Goal: Information Seeking & Learning: Learn about a topic

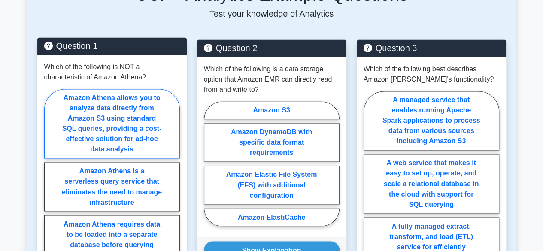
scroll to position [687, 0]
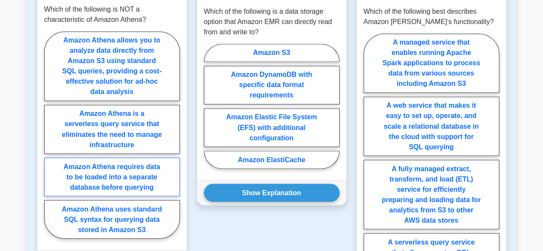
click at [139, 168] on label "Amazon Athena requires data to be loaded into a separate database before queryi…" at bounding box center [112, 176] width 136 height 39
click at [50, 140] on input "Amazon Athena requires data to be loaded into a separate database before queryi…" at bounding box center [47, 138] width 6 height 6
radio input "true"
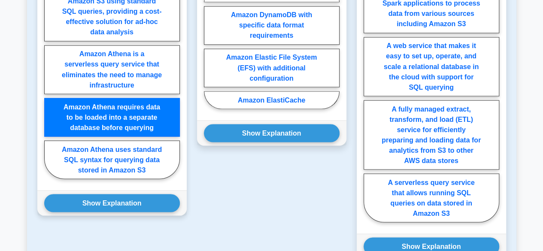
scroll to position [744, 0]
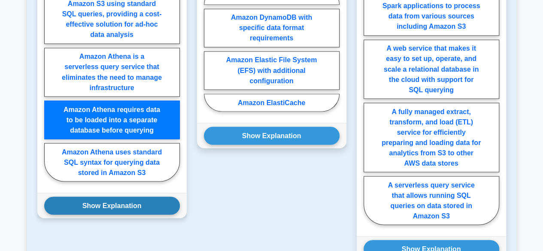
click at [139, 197] on button "Show Explanation" at bounding box center [112, 206] width 136 height 18
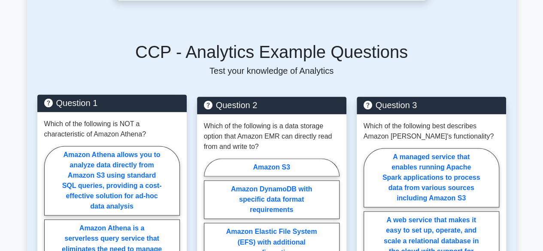
scroll to position [629, 0]
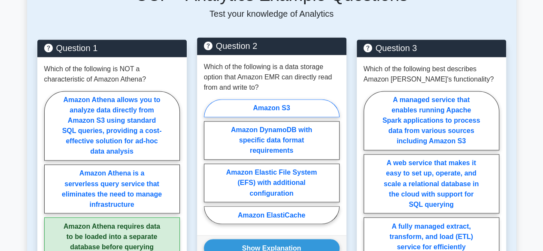
click at [271, 99] on label "Amazon S3" at bounding box center [272, 108] width 136 height 18
click at [209, 161] on input "Amazon S3" at bounding box center [207, 164] width 6 height 6
radio input "true"
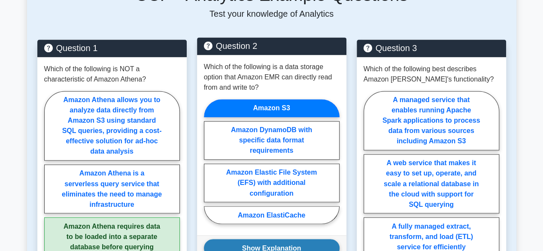
click at [283, 239] on button "Show Explanation" at bounding box center [272, 248] width 136 height 18
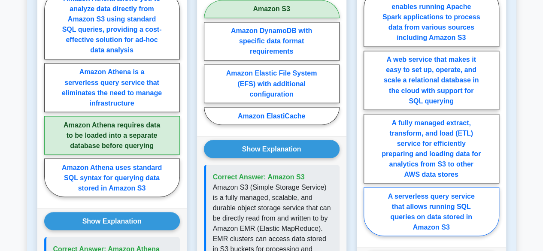
scroll to position [744, 0]
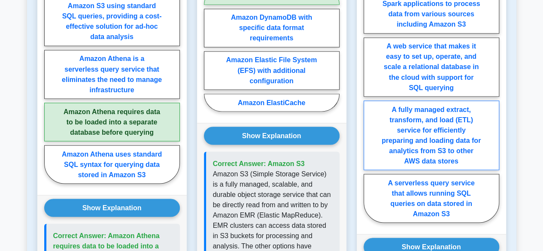
click at [441, 126] on label "A fully managed extract, transform, and load (ETL) service for efficiently prep…" at bounding box center [431, 135] width 136 height 70
click at [369, 104] on input "A fully managed extract, transform, and load (ETL) service for efficiently prep…" at bounding box center [366, 101] width 6 height 6
radio input "true"
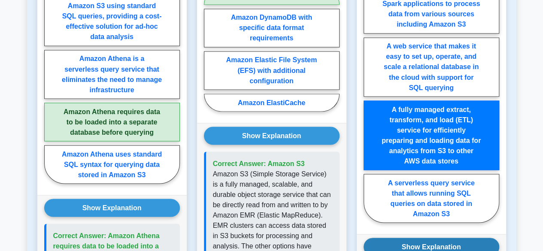
click at [448, 238] on button "Show Explanation" at bounding box center [431, 247] width 136 height 18
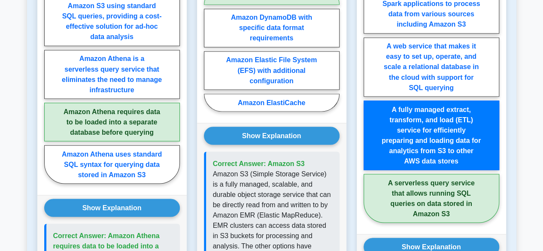
click at [453, 191] on label "A serverless query service that allows running SQL queries on data stored in Am…" at bounding box center [431, 198] width 136 height 49
click at [369, 104] on input "A serverless query service that allows running SQL queries on data stored in Am…" at bounding box center [366, 101] width 6 height 6
radio input "true"
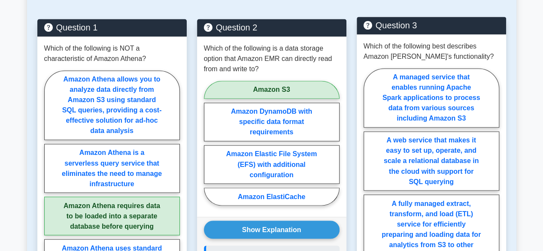
scroll to position [629, 0]
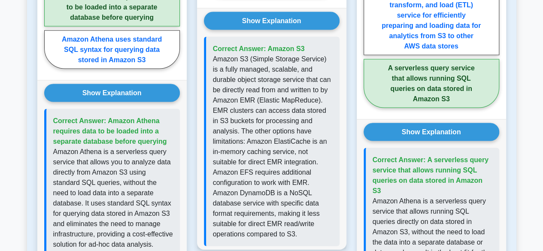
click at [413, 63] on label "A serverless query service that allows running SQL queries on data stored in Am…" at bounding box center [431, 83] width 136 height 49
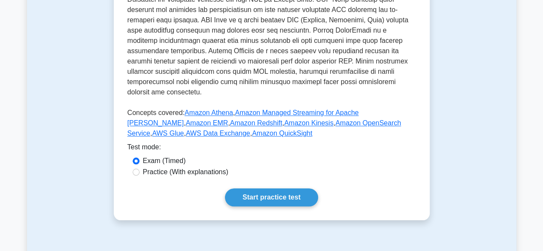
scroll to position [364, 0]
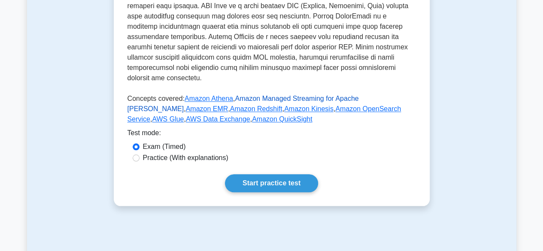
click at [277, 95] on link "Amazon Managed Streaming for Apache Kafka" at bounding box center [242, 104] width 231 height 18
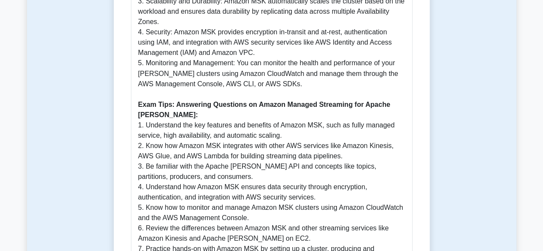
scroll to position [801, 0]
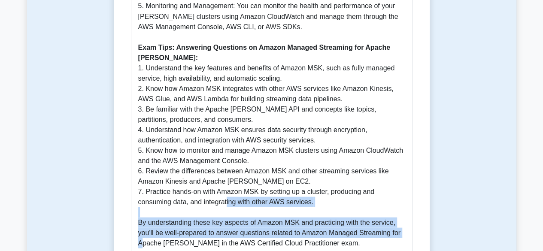
drag, startPoint x: 142, startPoint y: 223, endPoint x: 227, endPoint y: 171, distance: 99.4
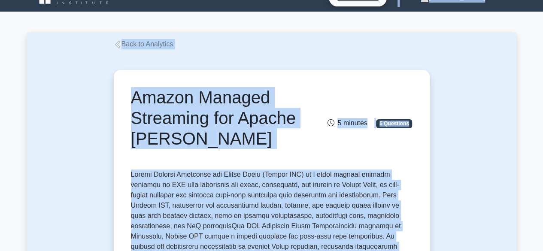
scroll to position [0, 0]
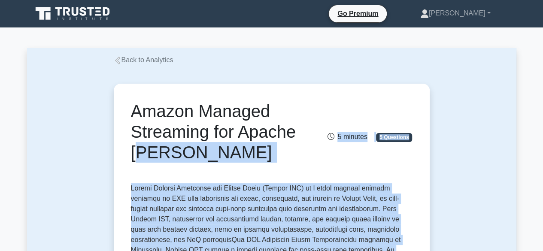
drag, startPoint x: 324, startPoint y: 222, endPoint x: 118, endPoint y: 174, distance: 211.5
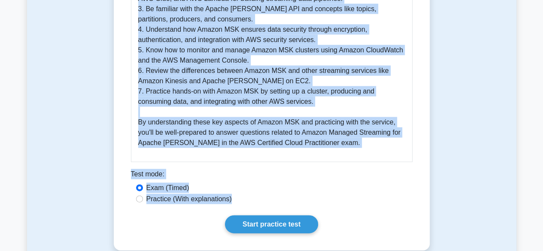
scroll to position [950, 0]
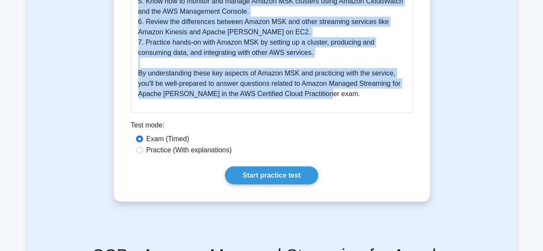
drag, startPoint x: 135, startPoint y: 103, endPoint x: 327, endPoint y: 72, distance: 194.3
copy div "Amazon Managed Streaming for Apache Kafka 5 minutes 5 Questions Amazon Managed …"
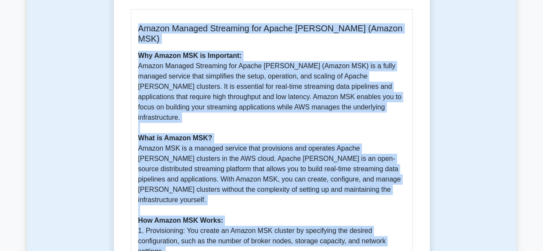
scroll to position [492, 0]
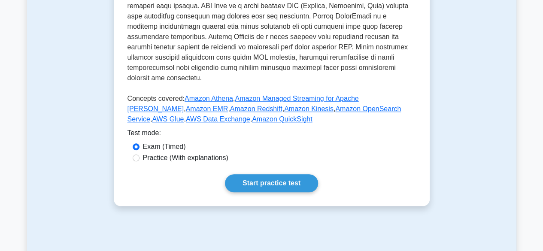
scroll to position [364, 0]
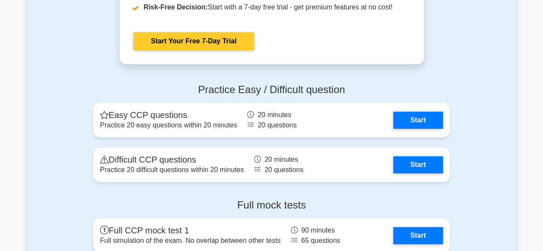
scroll to position [1888, 0]
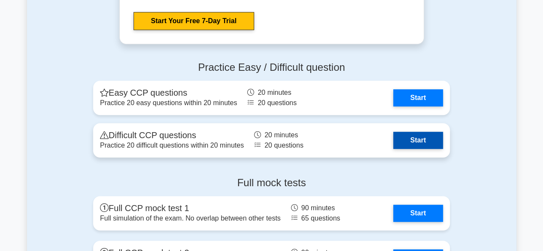
click at [414, 140] on link "Start" at bounding box center [418, 140] width 50 height 17
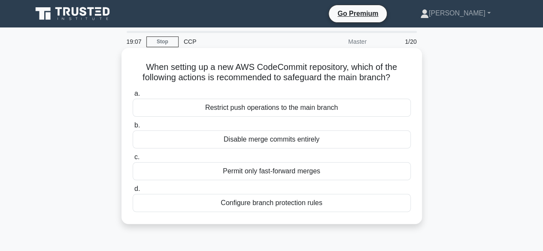
click at [306, 204] on div "Configure branch protection rules" at bounding box center [272, 203] width 278 height 18
click at [133, 192] on input "d. Configure branch protection rules" at bounding box center [133, 189] width 0 height 6
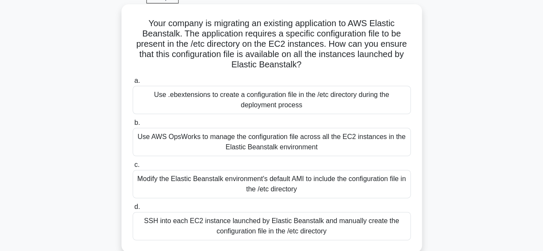
scroll to position [57, 0]
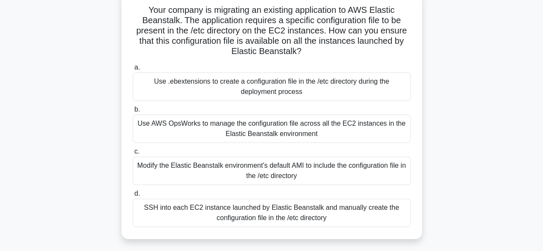
click at [254, 91] on div "Use .ebextensions to create a configuration file in the /etc directory during t…" at bounding box center [272, 87] width 278 height 28
click at [133, 70] on input "a. Use .ebextensions to create a configuration file in the /etc directory durin…" at bounding box center [133, 68] width 0 height 6
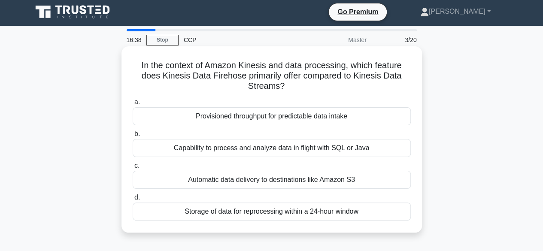
scroll to position [0, 0]
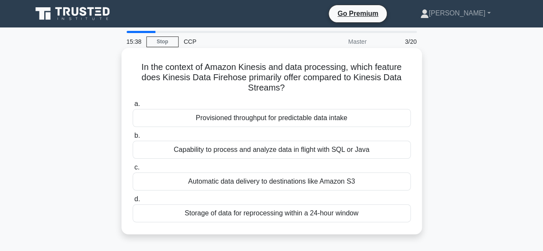
click at [268, 121] on div "Provisioned throughput for predictable data intake" at bounding box center [272, 118] width 278 height 18
click at [133, 107] on input "a. Provisioned throughput for predictable data intake" at bounding box center [133, 104] width 0 height 6
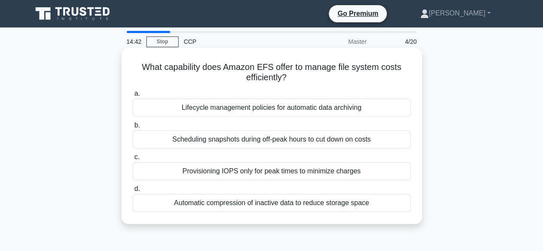
click at [304, 169] on div "Provisioning IOPS only for peak times to minimize charges" at bounding box center [272, 171] width 278 height 18
click at [133, 160] on input "c. Provisioning IOPS only for peak times to minimize charges" at bounding box center [133, 157] width 0 height 6
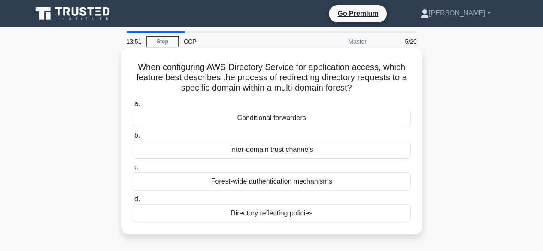
click at [258, 122] on div "Conditional forwarders" at bounding box center [272, 118] width 278 height 18
click at [133, 107] on input "a. Conditional forwarders" at bounding box center [133, 104] width 0 height 6
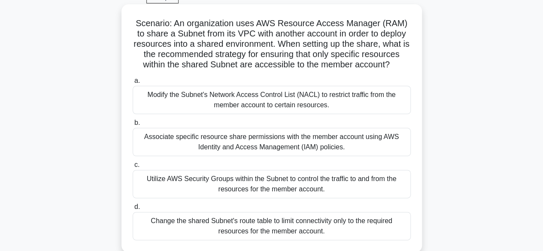
scroll to position [57, 0]
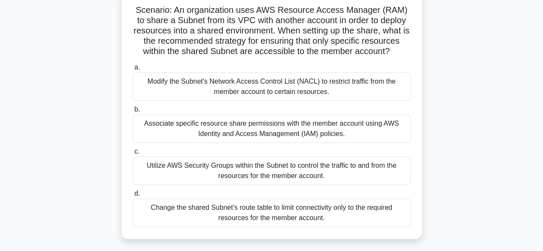
click at [333, 130] on div "Associate specific resource share permissions with the member account using AWS…" at bounding box center [272, 129] width 278 height 28
click at [133, 112] on input "b. Associate specific resource share permissions with the member account using …" at bounding box center [133, 110] width 0 height 6
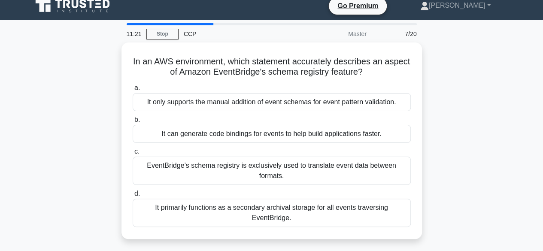
scroll to position [0, 0]
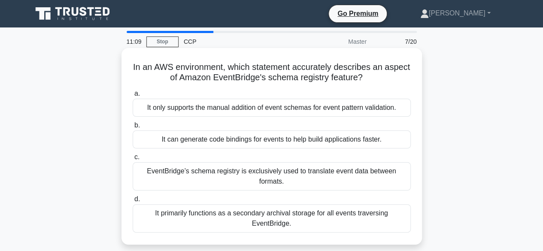
click at [256, 137] on div "It can generate code bindings for events to help build applications faster." at bounding box center [272, 139] width 278 height 18
click at [133, 128] on input "b. It can generate code bindings for events to help build applications faster." at bounding box center [133, 126] width 0 height 6
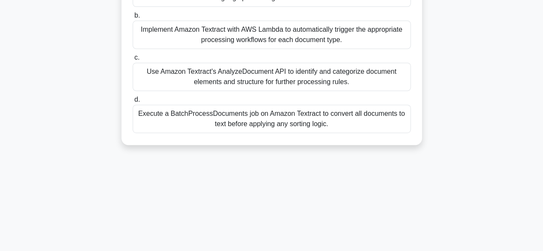
scroll to position [114, 0]
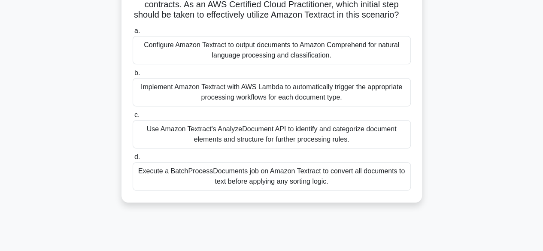
click at [236, 64] on div "Configure Amazon Textract to output documents to Amazon Comprehend for natural …" at bounding box center [272, 50] width 278 height 28
click at [133, 34] on input "a. Configure Amazon Textract to output documents to Amazon Comprehend for natur…" at bounding box center [133, 31] width 0 height 6
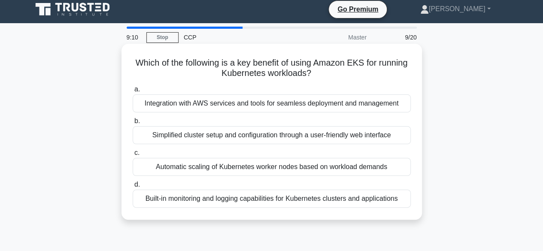
scroll to position [0, 0]
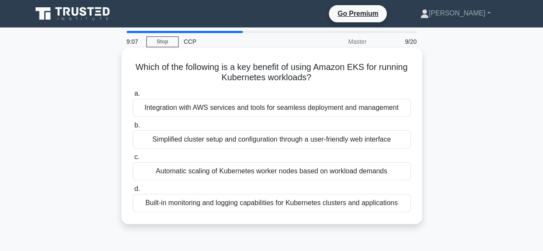
click at [230, 175] on div "Automatic scaling of Kubernetes worker nodes based on workload demands" at bounding box center [272, 171] width 278 height 18
click at [133, 160] on input "c. Automatic scaling of [DEMOGRAPHIC_DATA] worker nodes based on workload deman…" at bounding box center [133, 157] width 0 height 6
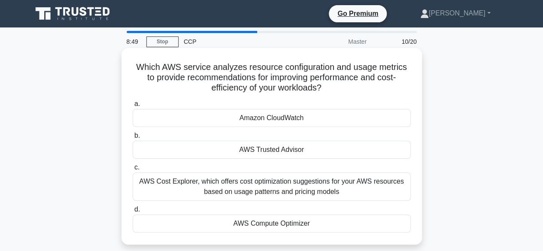
click at [306, 148] on div "AWS Trusted Advisor" at bounding box center [272, 150] width 278 height 18
click at [133, 139] on input "b. AWS Trusted Advisor" at bounding box center [133, 136] width 0 height 6
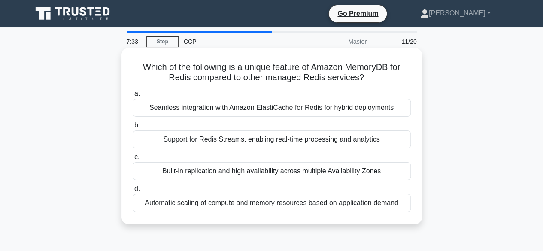
click at [318, 110] on div "Seamless integration with Amazon ElastiCache for Redis for hybrid deployments" at bounding box center [272, 108] width 278 height 18
click at [133, 97] on input "a. Seamless integration with Amazon ElastiCache for Redis for hybrid deployments" at bounding box center [133, 94] width 0 height 6
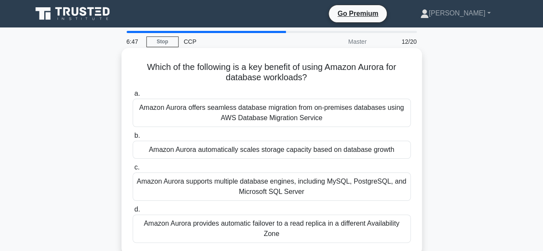
click at [280, 185] on div "Amazon Aurora supports multiple database engines, including MySQL, PostgreSQL, …" at bounding box center [272, 187] width 278 height 28
click at [133, 170] on input "c. Amazon Aurora supports multiple database engines, including MySQL, PostgreSQ…" at bounding box center [133, 168] width 0 height 6
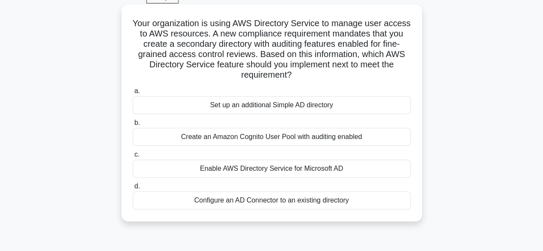
scroll to position [57, 0]
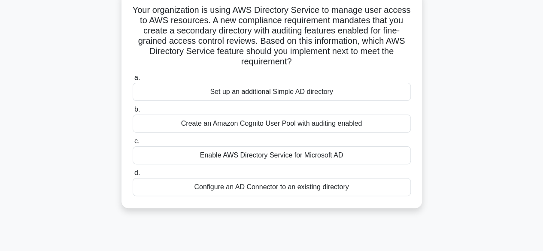
click at [315, 94] on div "Set up an additional Simple AD directory" at bounding box center [272, 92] width 278 height 18
click at [133, 81] on input "a. Set up an additional Simple AD directory" at bounding box center [133, 78] width 0 height 6
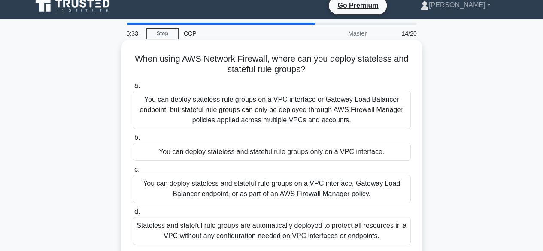
scroll to position [0, 0]
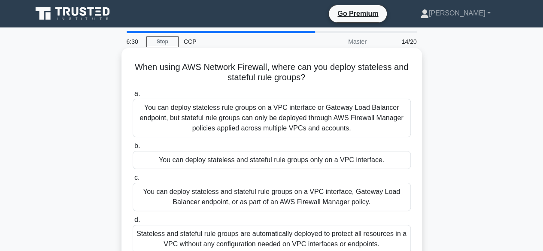
click at [267, 161] on div "You can deploy stateless and stateful rule groups only on a VPC interface." at bounding box center [272, 160] width 278 height 18
click at [133, 149] on input "b. You can deploy stateless and stateful rule groups only on a VPC interface." at bounding box center [133, 146] width 0 height 6
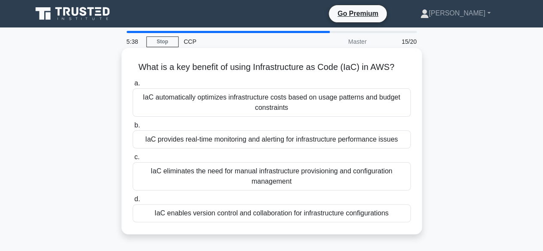
click at [248, 215] on div "IaC enables version control and collaboration for infrastructure configurations" at bounding box center [272, 213] width 278 height 18
click at [133, 202] on input "d. IaC enables version control and collaboration for infrastructure configurati…" at bounding box center [133, 200] width 0 height 6
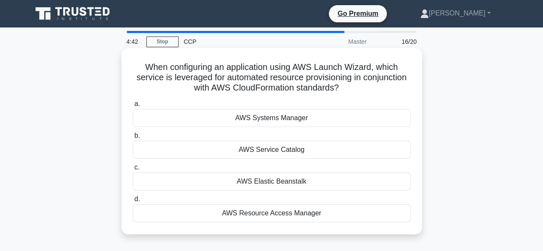
click at [298, 182] on div "AWS Elastic Beanstalk" at bounding box center [272, 182] width 278 height 18
click at [133, 170] on input "c. AWS Elastic Beanstalk" at bounding box center [133, 168] width 0 height 6
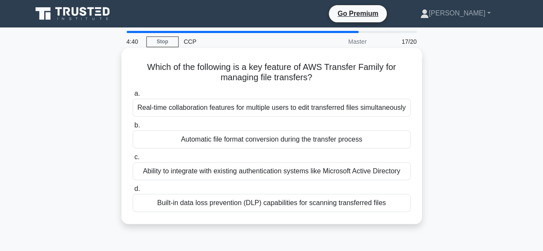
click at [238, 139] on div "Automatic file format conversion during the transfer process" at bounding box center [272, 139] width 278 height 18
click at [133, 128] on input "b. Automatic file format conversion during the transfer process" at bounding box center [133, 126] width 0 height 6
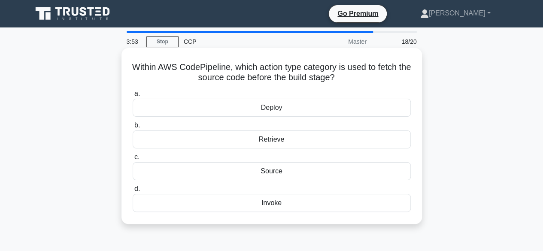
click at [277, 171] on div "Source" at bounding box center [272, 171] width 278 height 18
click at [133, 160] on input "c. Source" at bounding box center [133, 157] width 0 height 6
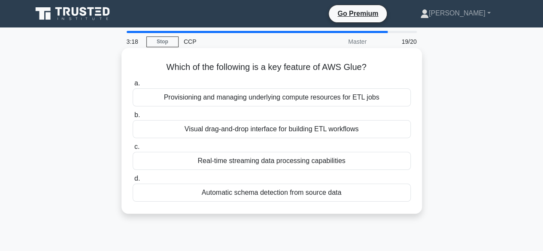
click at [282, 132] on div "Visual drag-and-drop interface for building ETL workflows" at bounding box center [272, 129] width 278 height 18
click at [133, 118] on input "b. Visual drag-and-drop interface for building ETL workflows" at bounding box center [133, 115] width 0 height 6
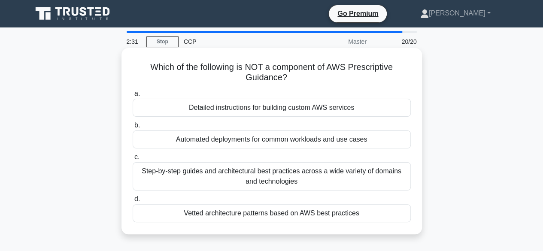
click at [307, 108] on div "Detailed instructions for building custom AWS services" at bounding box center [272, 108] width 278 height 18
click at [133, 97] on input "a. Detailed instructions for building custom AWS services" at bounding box center [133, 94] width 0 height 6
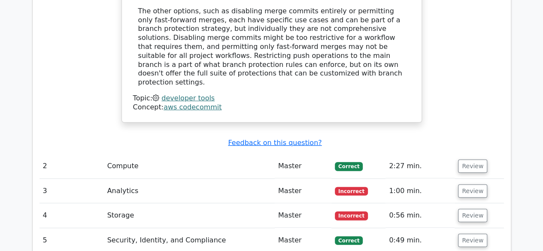
scroll to position [1144, 0]
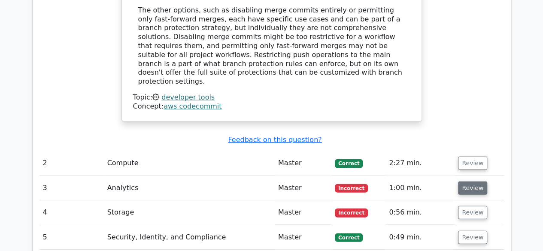
click at [472, 182] on button "Review" at bounding box center [472, 188] width 29 height 13
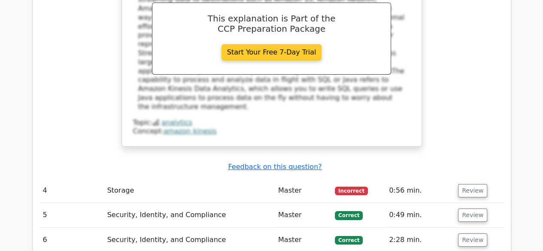
scroll to position [1602, 0]
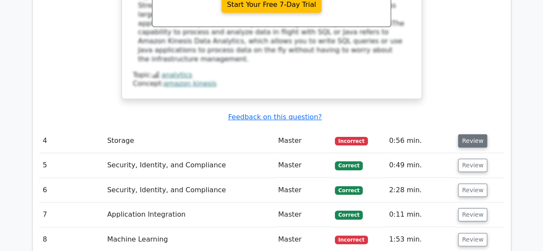
click at [466, 134] on button "Review" at bounding box center [472, 140] width 29 height 13
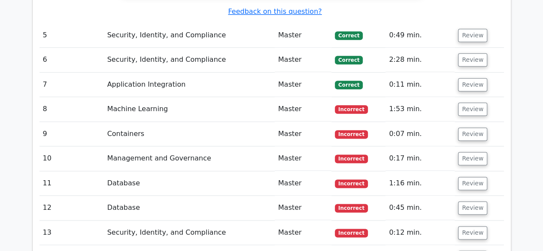
scroll to position [2060, 0]
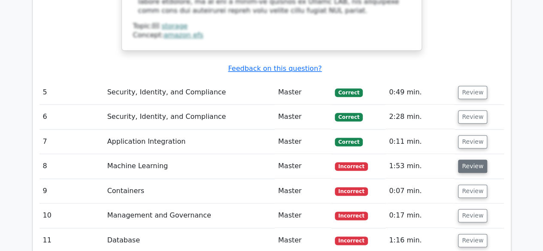
click at [467, 160] on button "Review" at bounding box center [472, 166] width 29 height 13
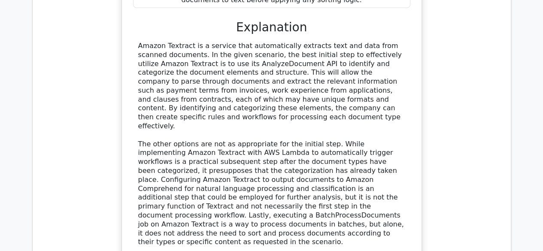
scroll to position [2517, 0]
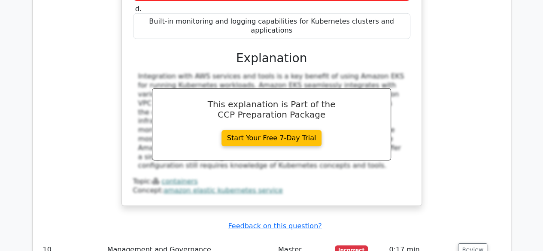
scroll to position [2975, 0]
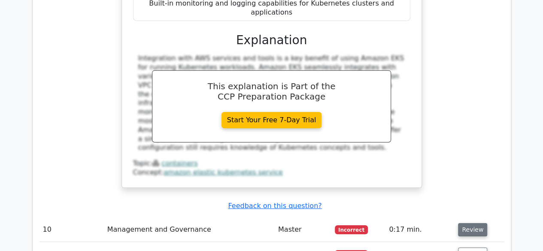
click at [477, 223] on button "Review" at bounding box center [472, 229] width 29 height 13
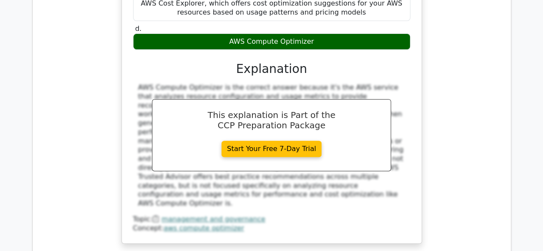
scroll to position [3376, 0]
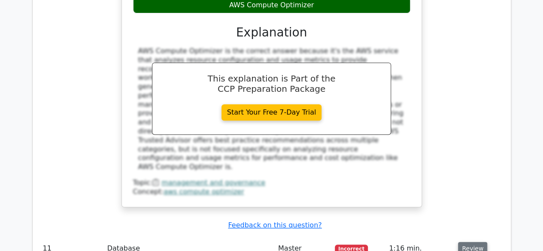
click at [466, 242] on button "Review" at bounding box center [472, 248] width 29 height 13
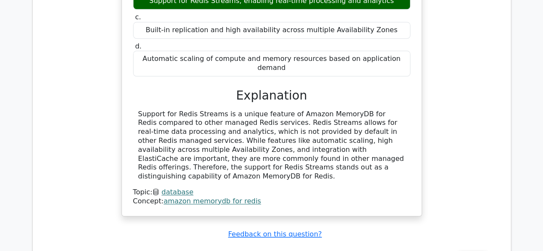
scroll to position [3719, 0]
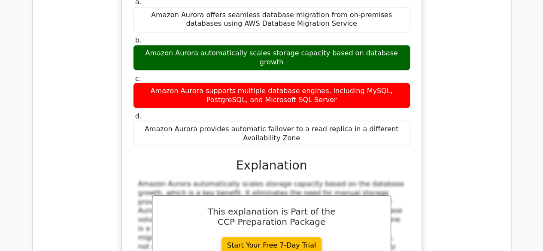
scroll to position [4062, 0]
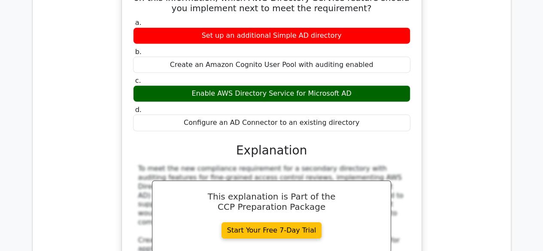
scroll to position [4577, 0]
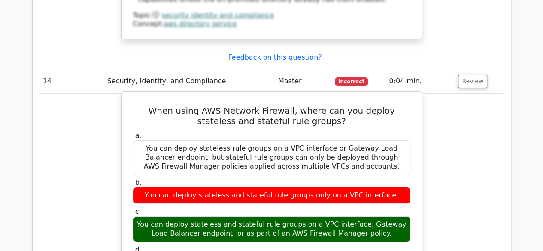
scroll to position [4921, 0]
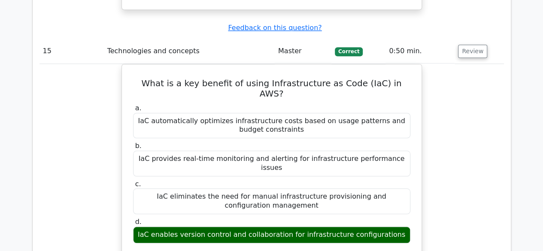
scroll to position [5264, 0]
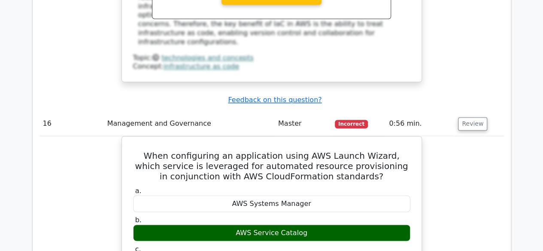
scroll to position [5722, 0]
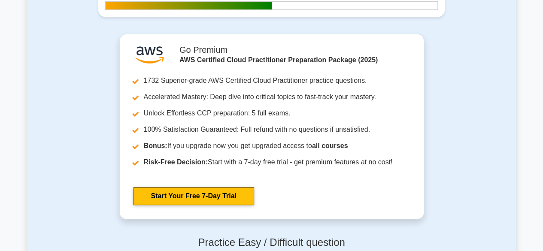
scroll to position [1717, 0]
